Goal: Information Seeking & Learning: Learn about a topic

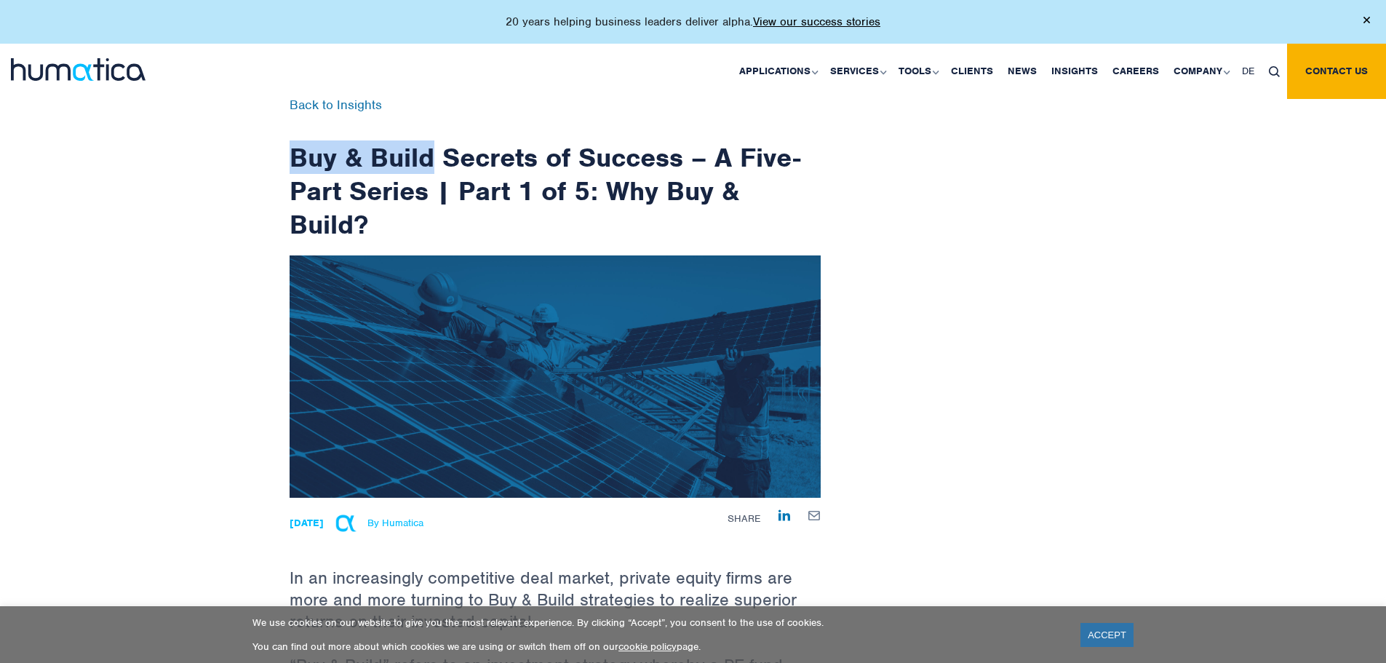
drag, startPoint x: 289, startPoint y: 154, endPoint x: 427, endPoint y: 153, distance: 138.3
click at [432, 154] on h1 "Buy & Build Secrets of Success – A Five-Part Series | Part 1 of 5: Why Buy & Bu…" at bounding box center [555, 170] width 531 height 142
copy h1 "Buy & Build"
click at [1271, 68] on img at bounding box center [1274, 71] width 11 height 11
paste input "Buy & Build"
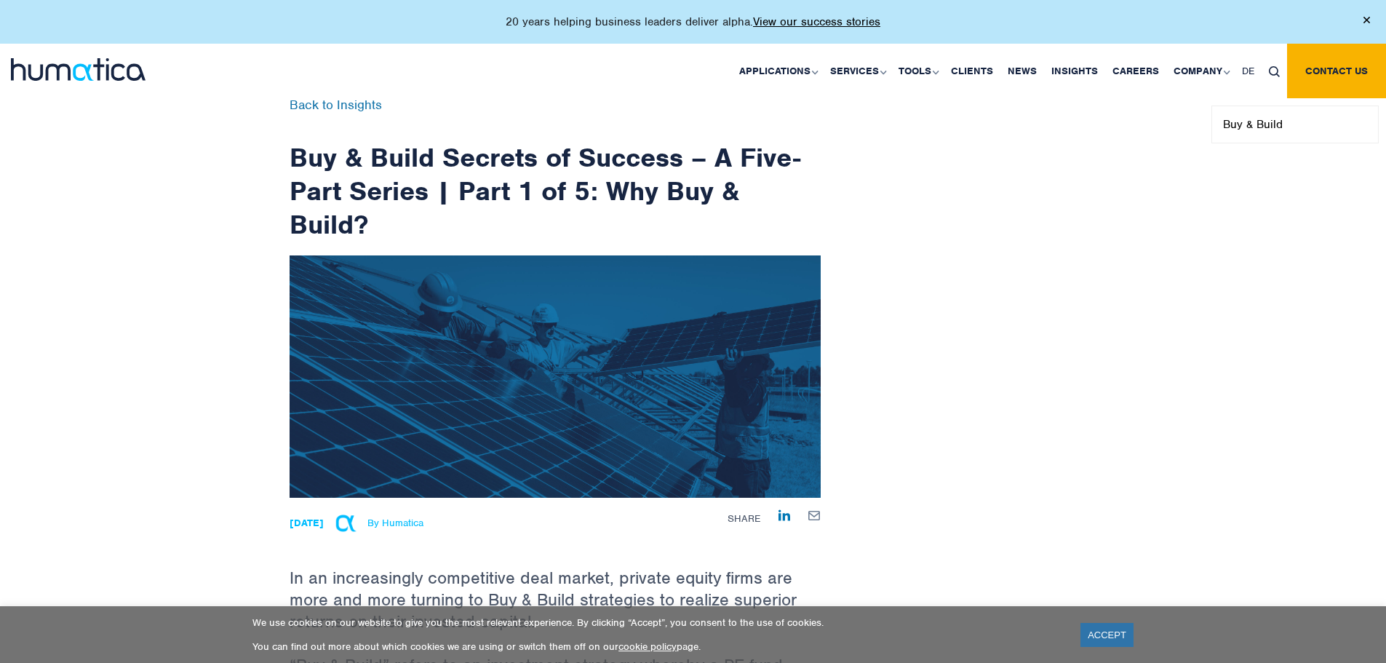
type input "Buy & Build"
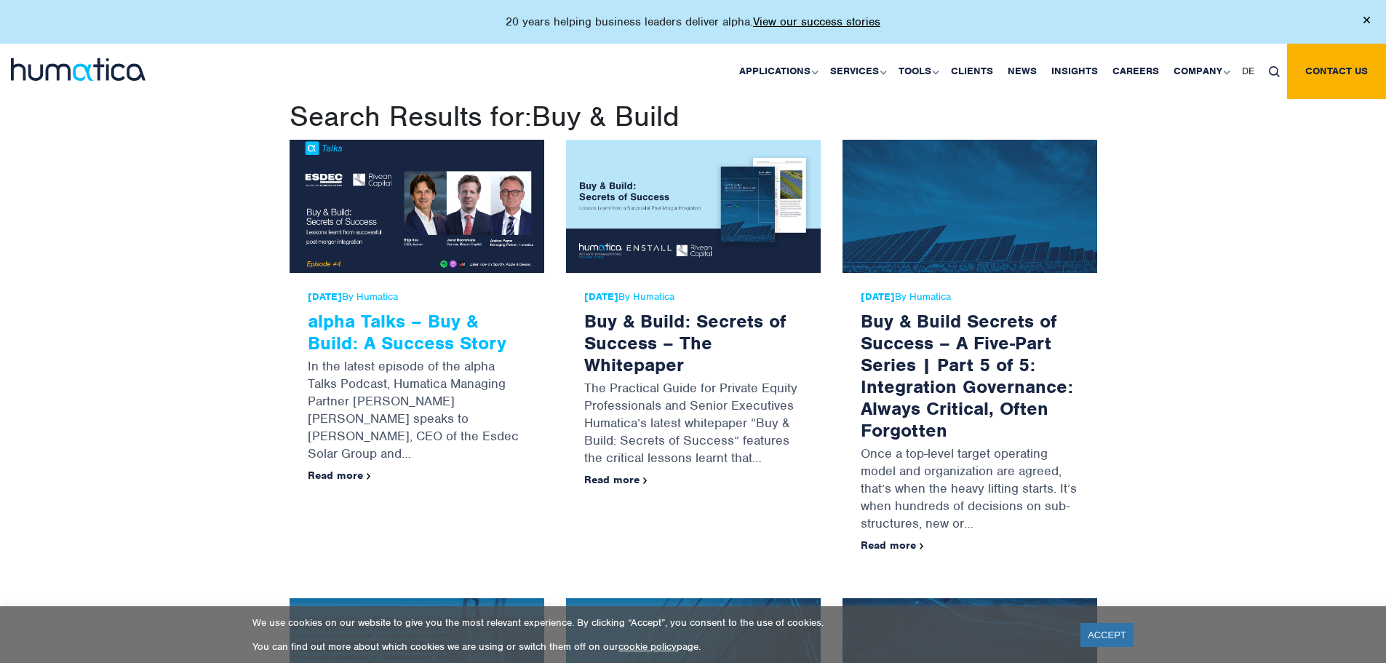
click at [405, 343] on link "alpha Talks – Buy & Build: A Success Story" at bounding box center [407, 331] width 199 height 45
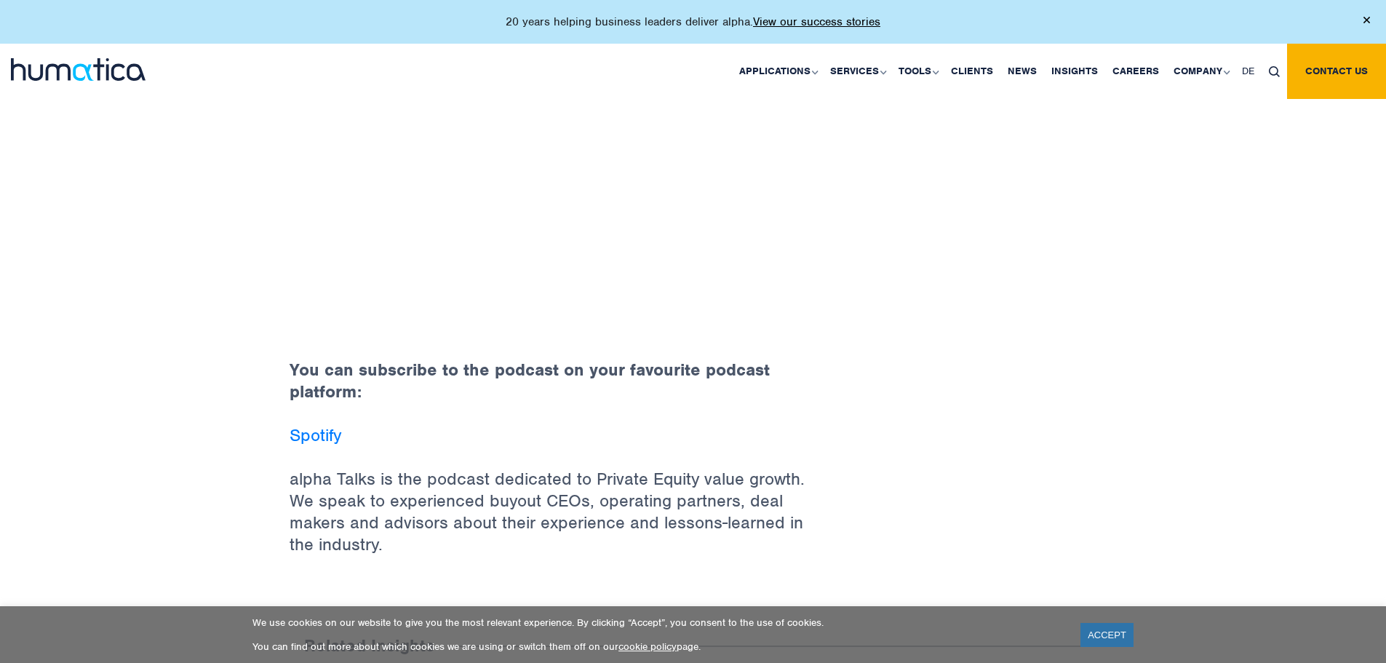
scroll to position [655, 0]
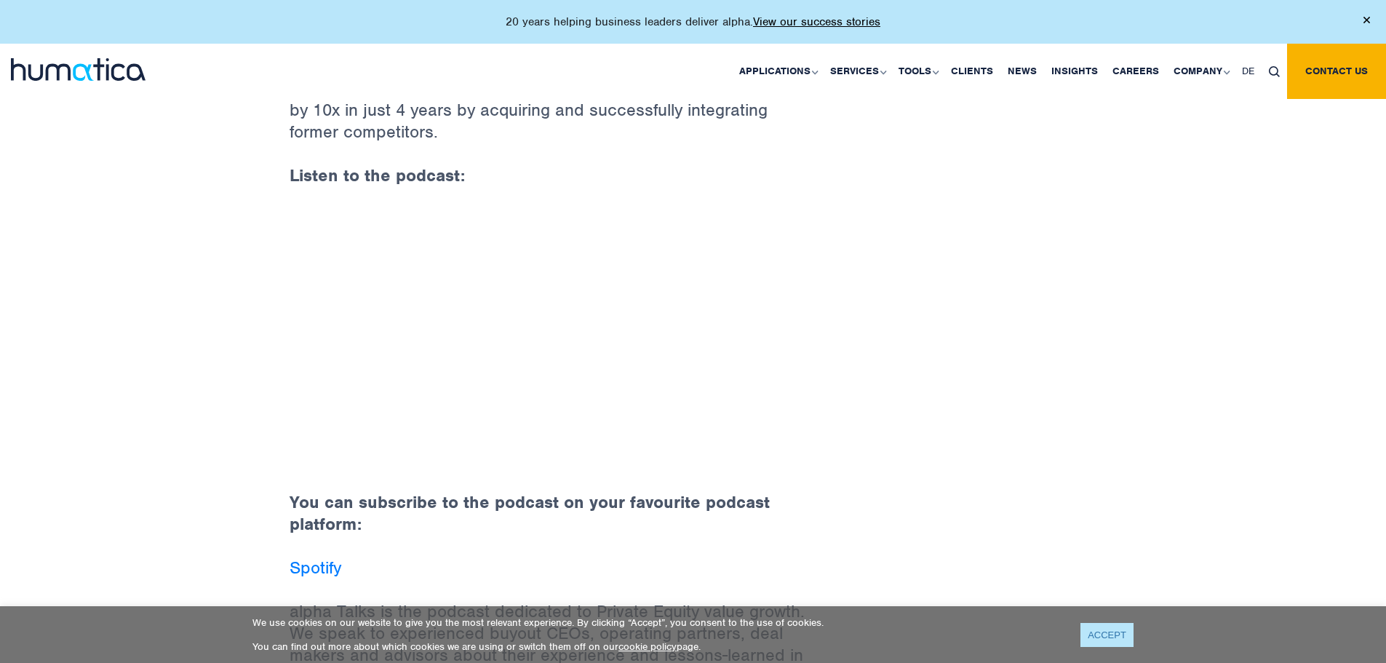
click at [1114, 638] on link "ACCEPT" at bounding box center [1107, 635] width 53 height 24
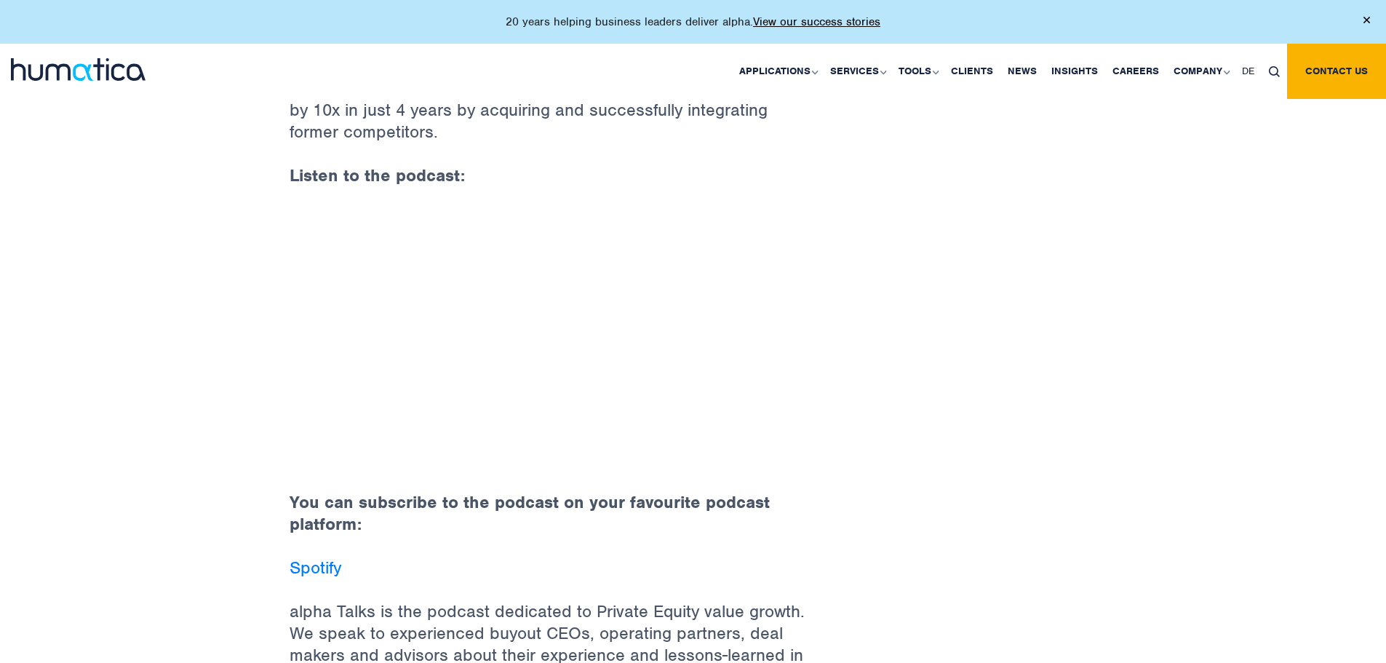
click at [345, 557] on p "Spotify" at bounding box center [555, 579] width 531 height 44
click at [337, 557] on link "Spotify" at bounding box center [316, 568] width 52 height 22
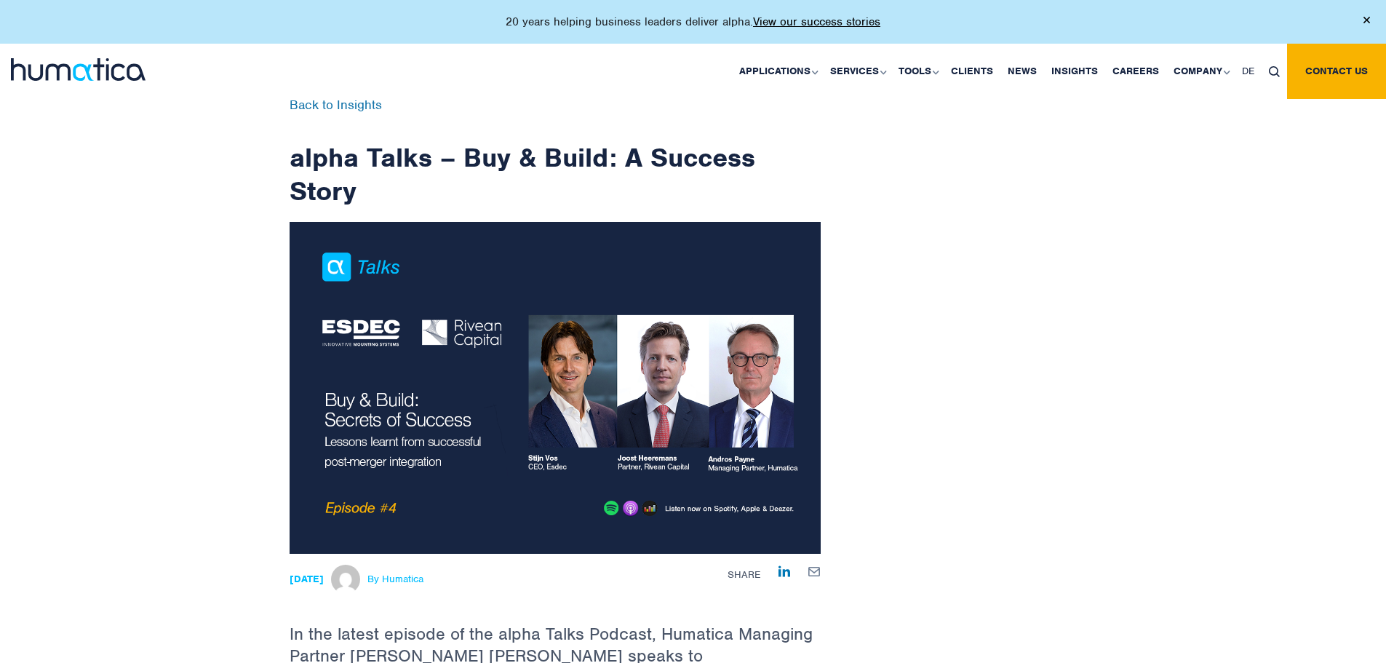
scroll to position [585, 0]
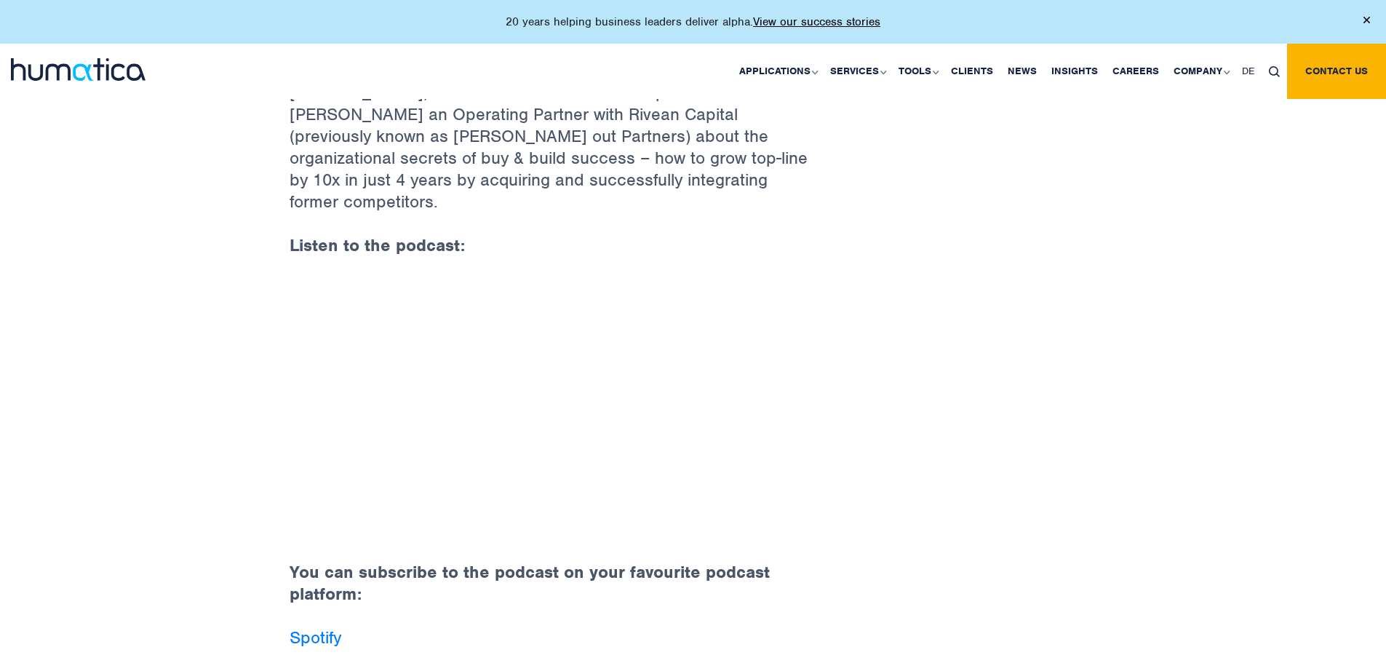
click at [985, 508] on div "Back to Insights alpha Talks – Buy & Build: A Success Story [DATE] By Humatica …" at bounding box center [694, 147] width 830 height 1266
